Goal: Task Accomplishment & Management: Use online tool/utility

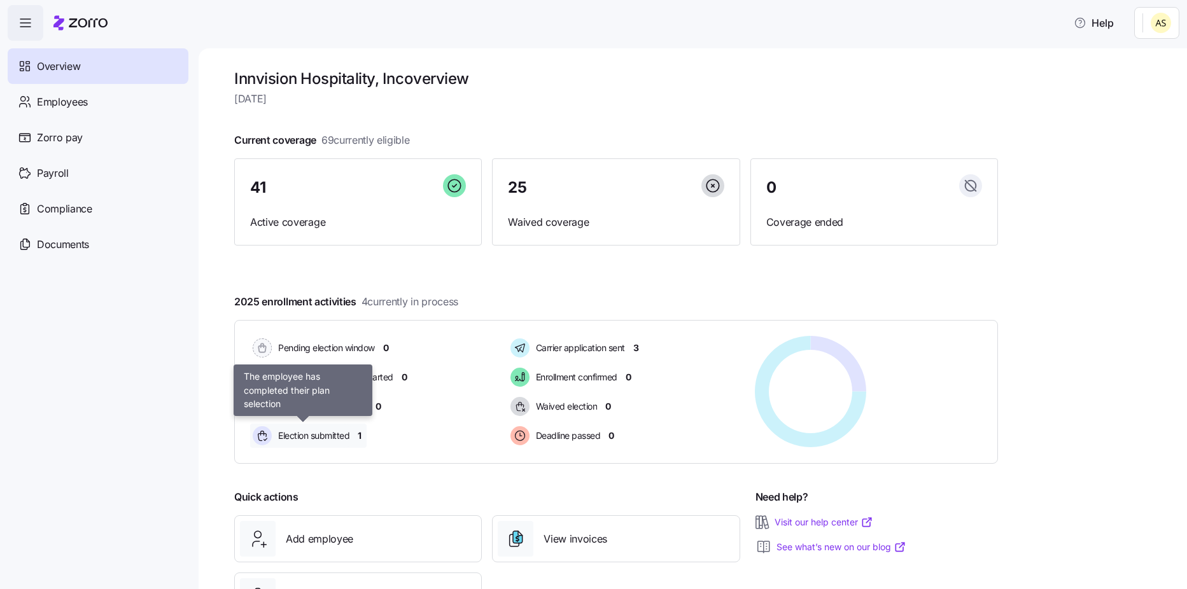
click at [314, 439] on span "Election submitted" at bounding box center [311, 435] width 75 height 13
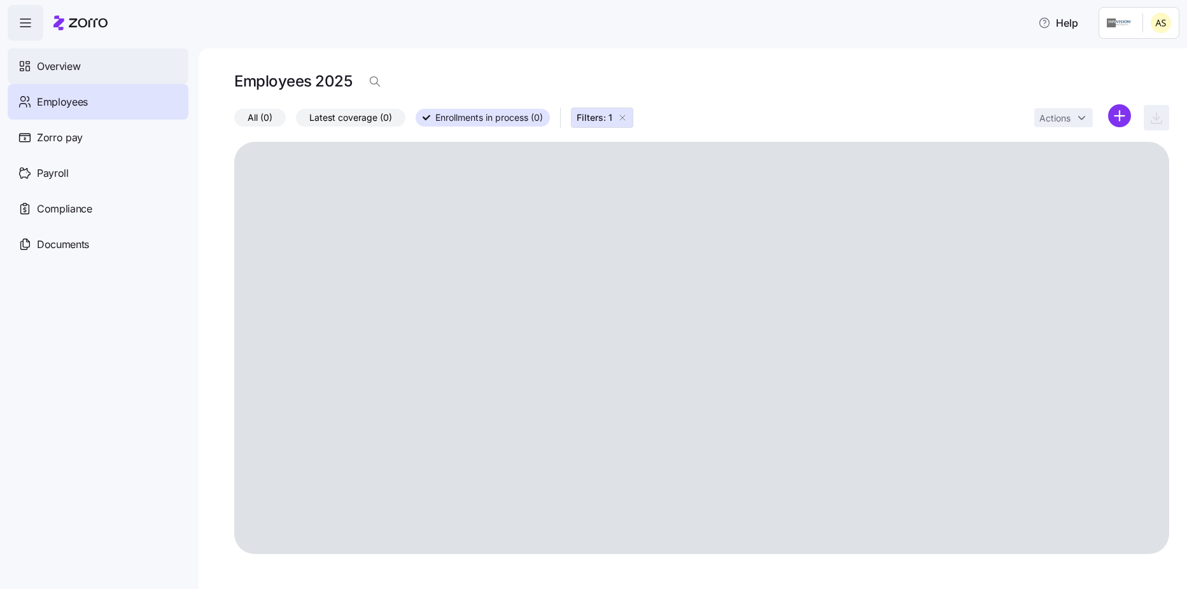
click at [62, 68] on span "Overview" at bounding box center [58, 67] width 43 height 16
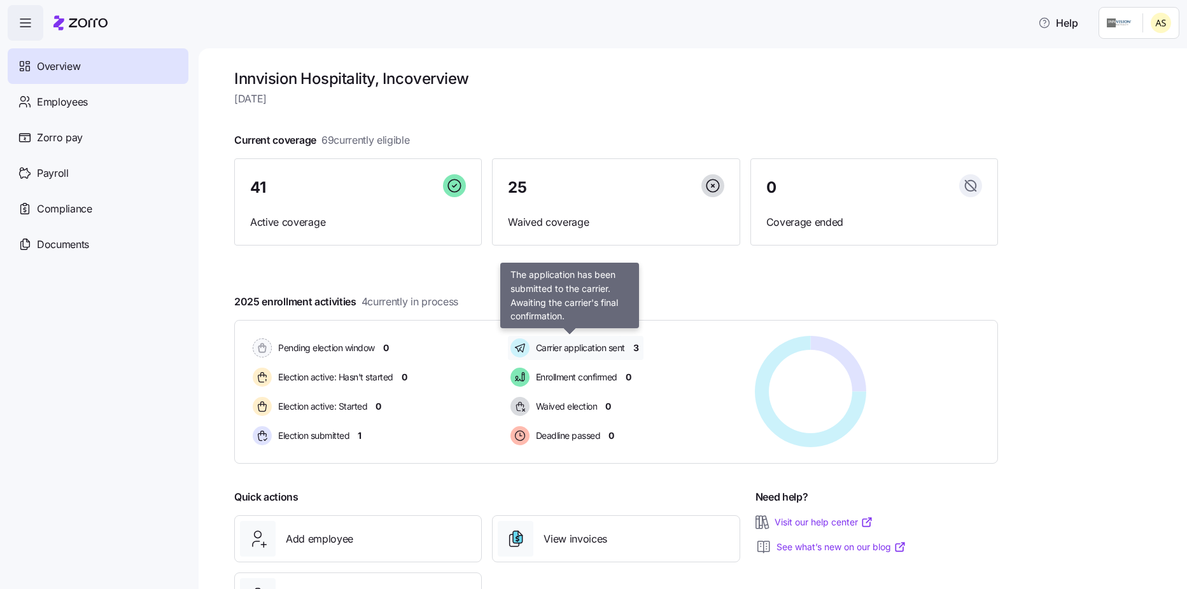
click at [605, 349] on span "Carrier application sent" at bounding box center [578, 348] width 93 height 13
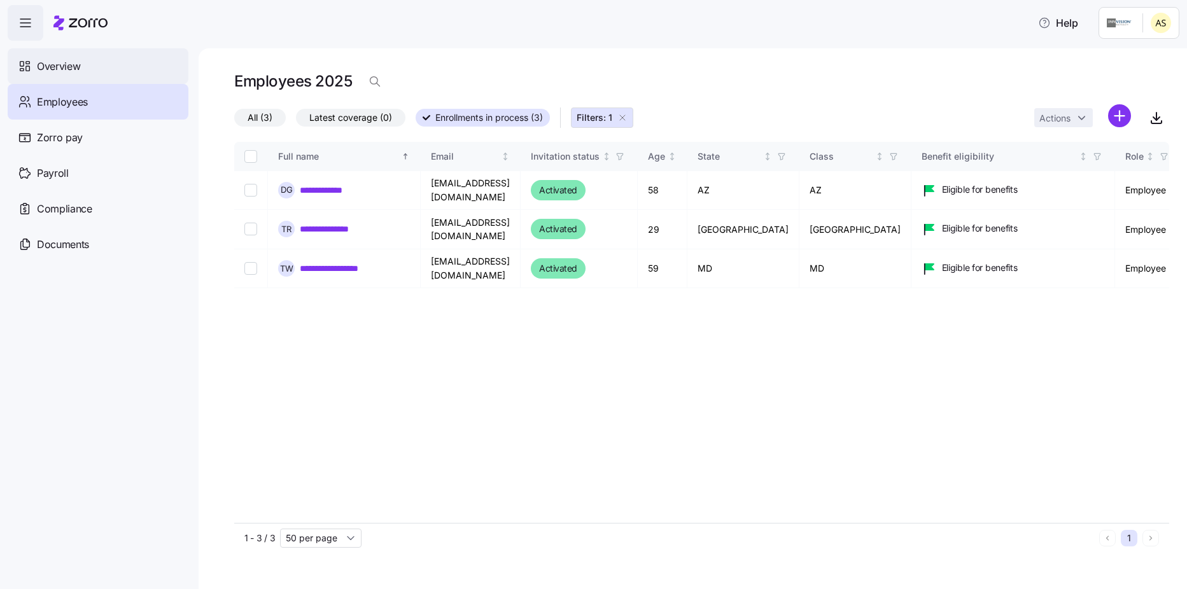
click at [69, 60] on span "Overview" at bounding box center [58, 67] width 43 height 16
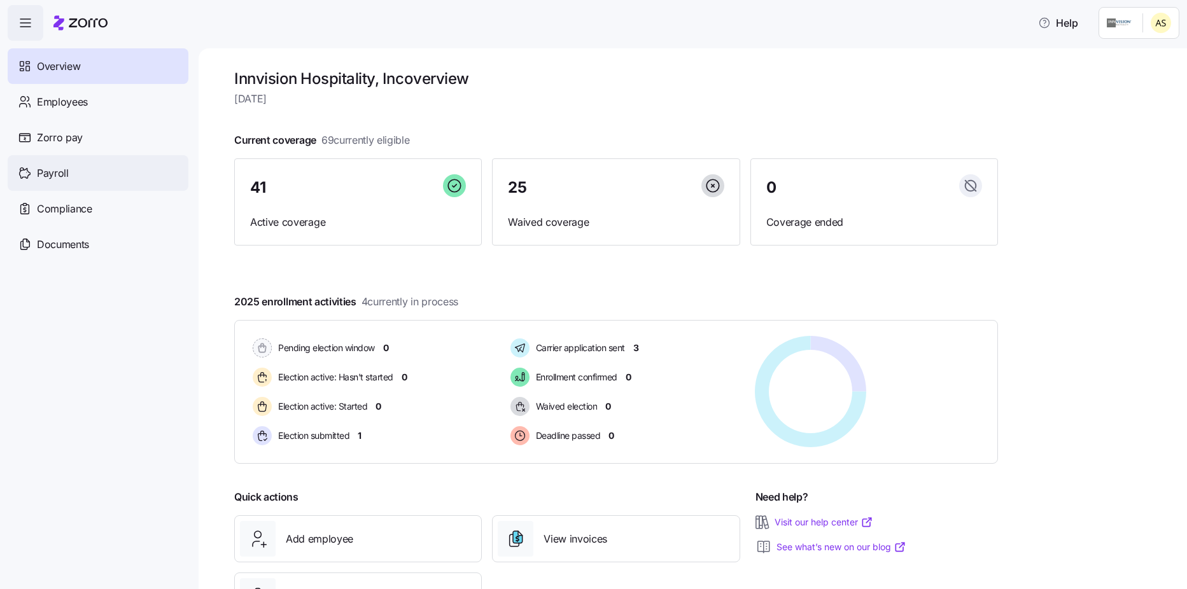
click at [76, 166] on div "Payroll" at bounding box center [98, 173] width 181 height 36
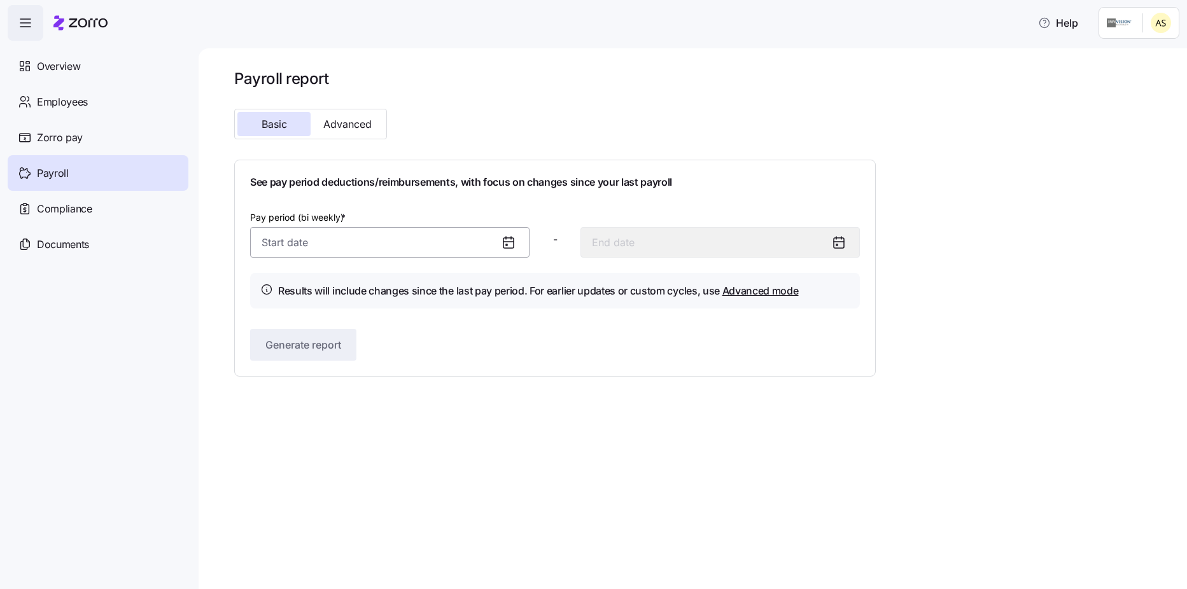
click at [354, 253] on input "Pay period (bi weekly) *" at bounding box center [389, 242] width 279 height 31
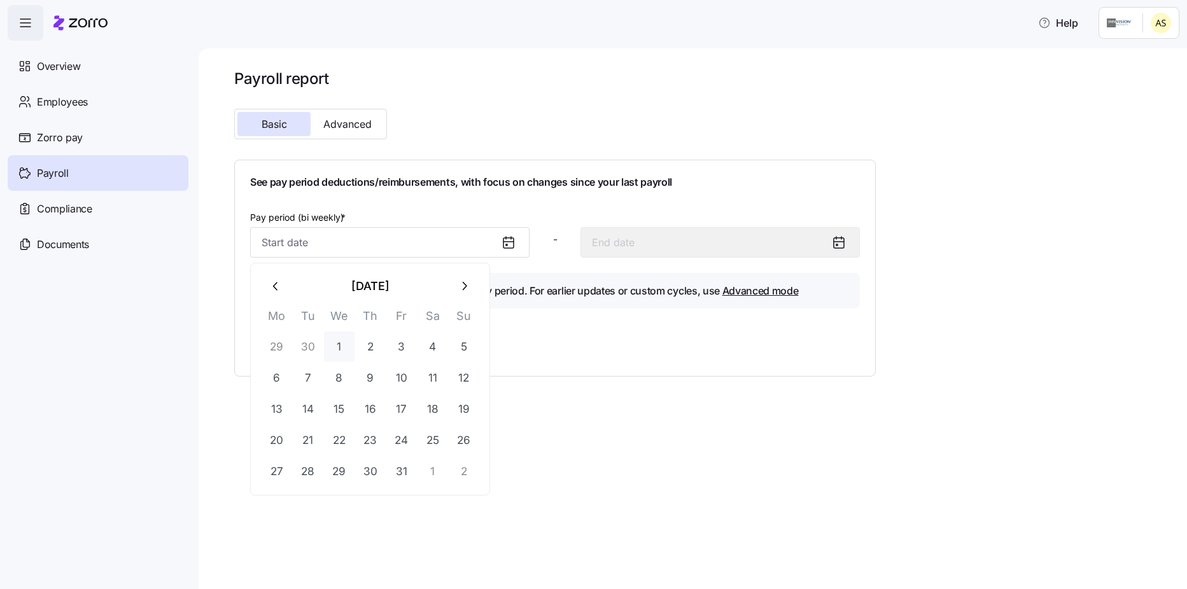
click at [344, 345] on button "1" at bounding box center [339, 346] width 31 height 31
type input "[DATE]"
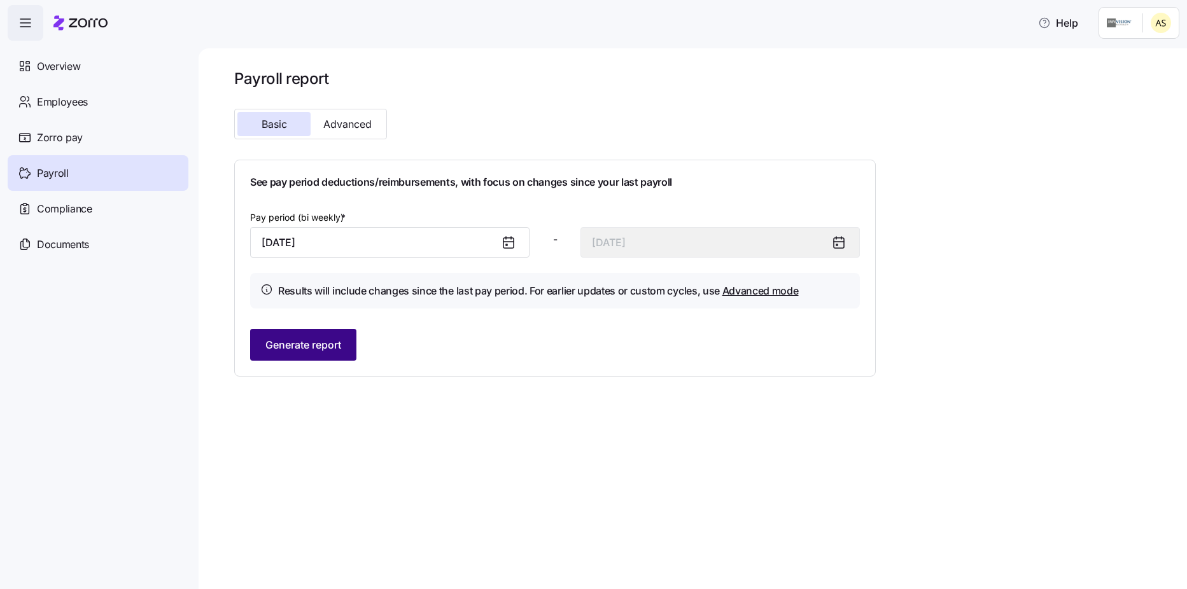
click at [338, 352] on span "Generate report" at bounding box center [303, 344] width 76 height 15
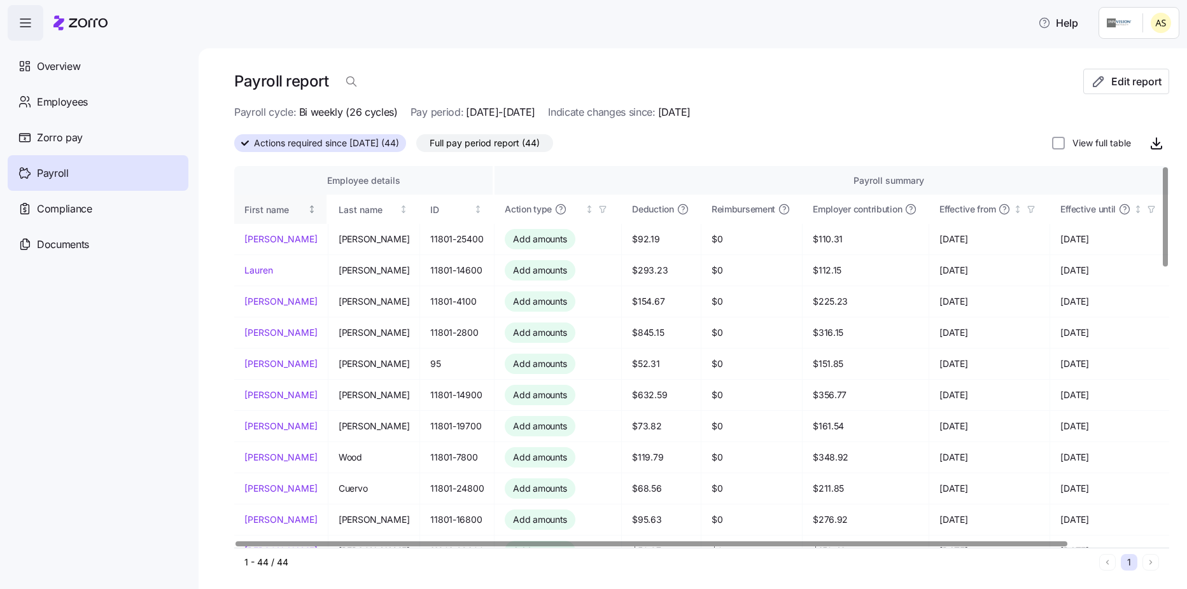
click at [271, 214] on div "First name" at bounding box center [274, 210] width 61 height 14
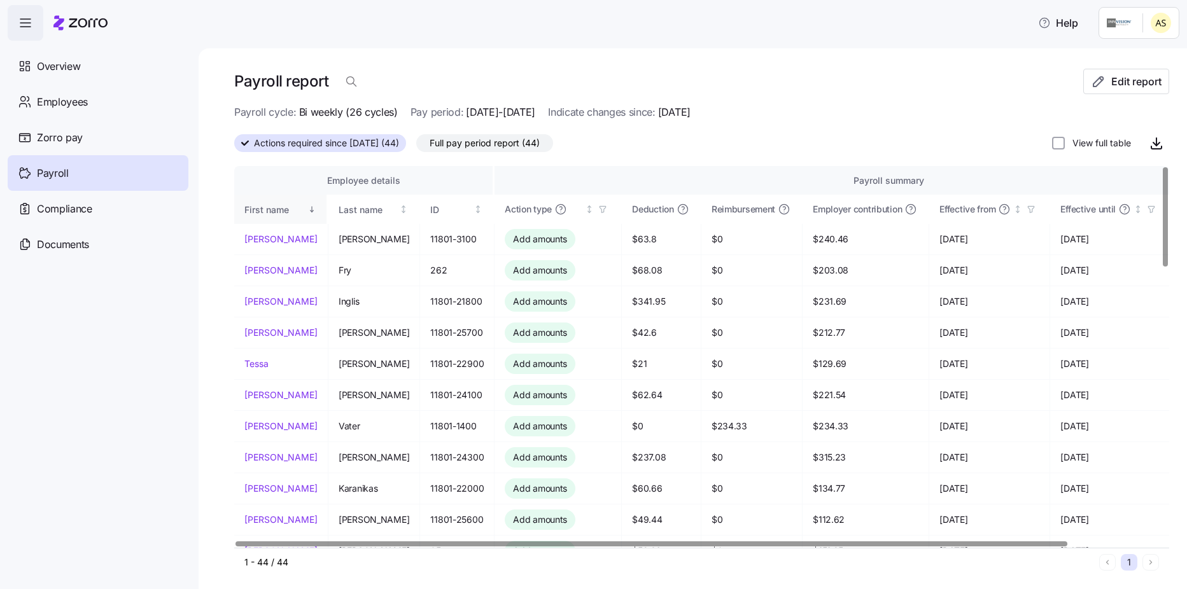
click at [264, 213] on div "First name" at bounding box center [274, 210] width 61 height 14
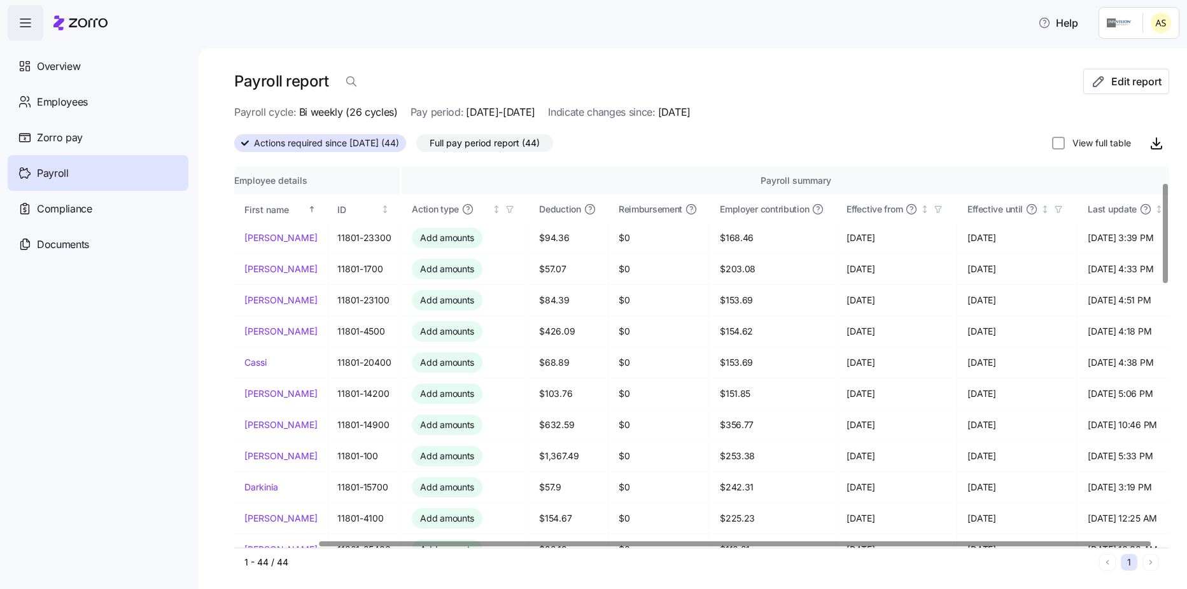
scroll to position [64, 0]
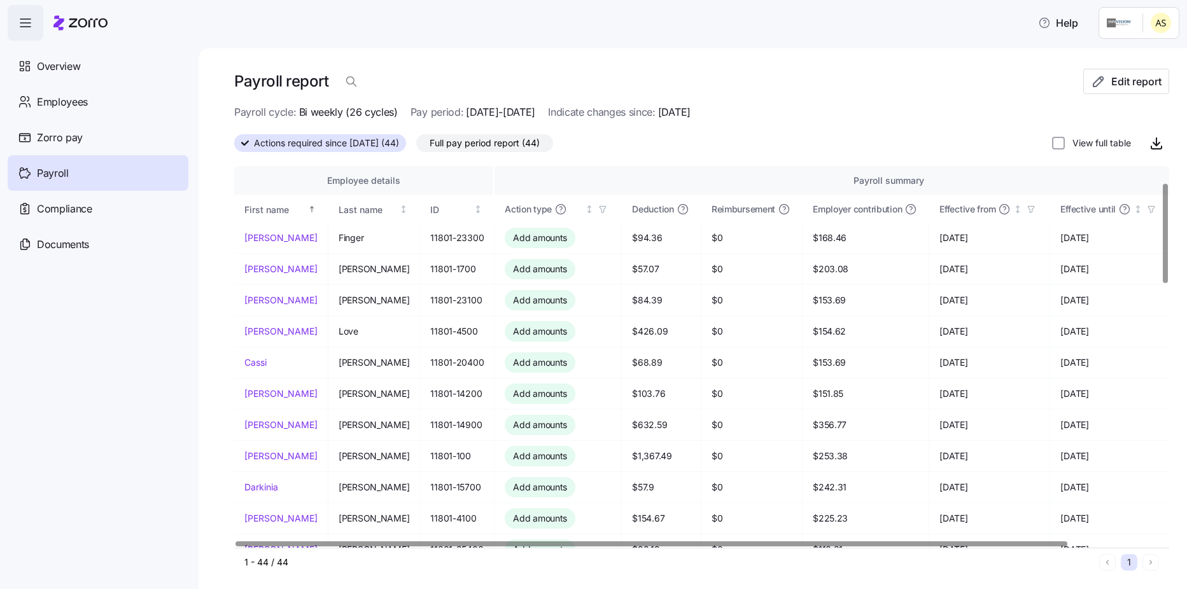
click at [422, 541] on div at bounding box center [651, 543] width 832 height 4
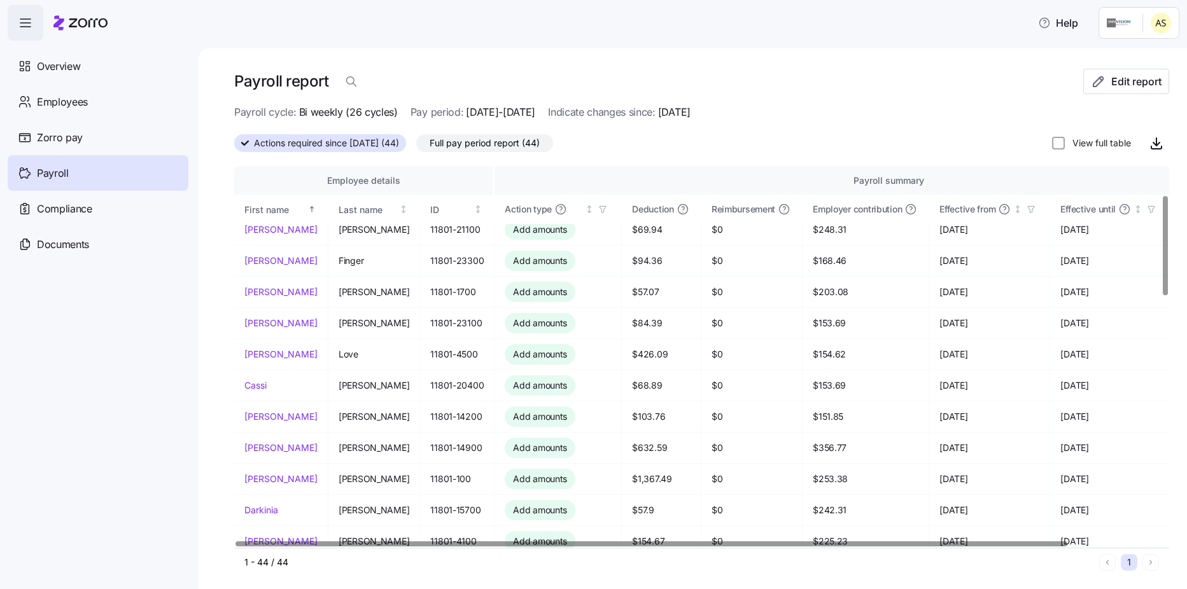
scroll to position [0, 0]
